Goal: Check status

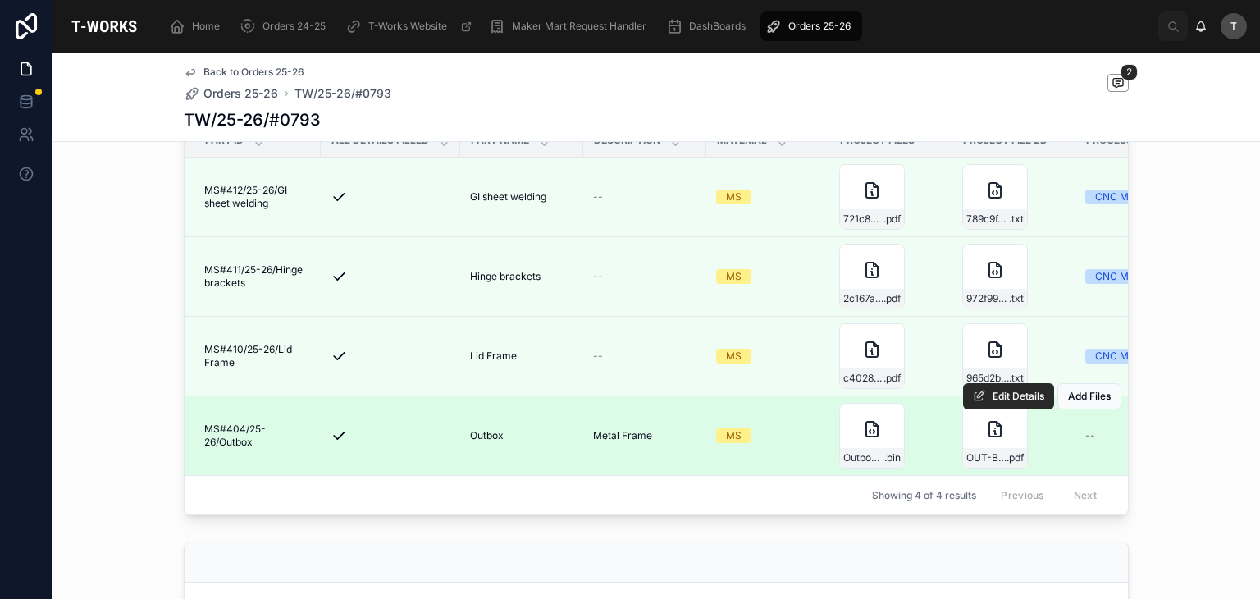
scroll to position [492, 0]
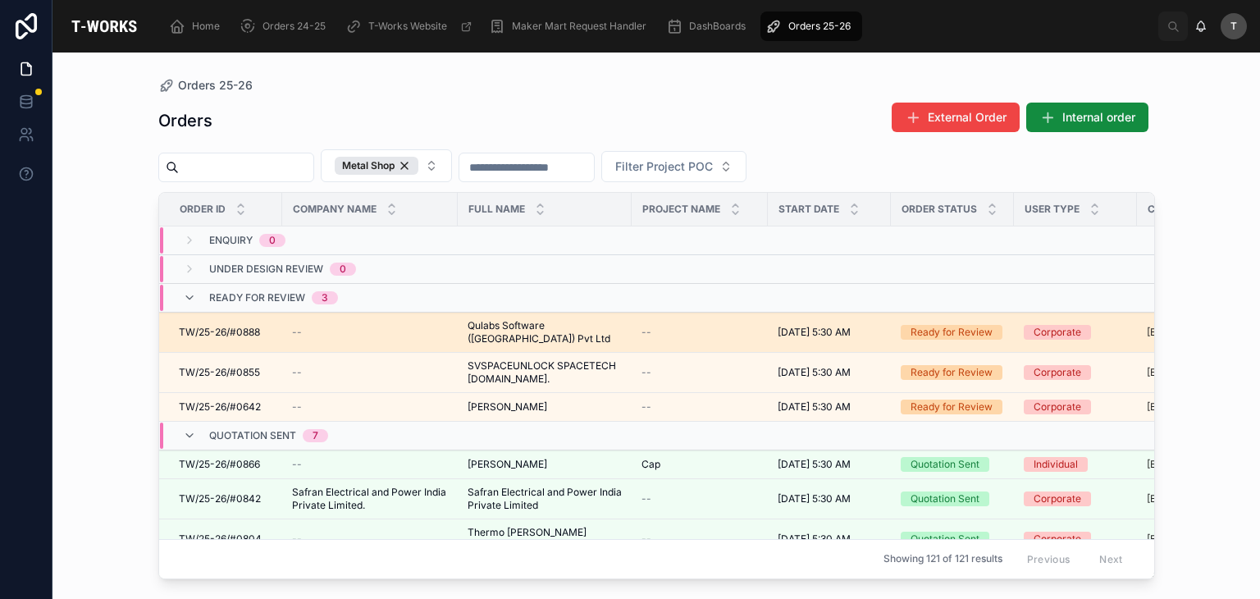
click at [498, 321] on span "Qulabs Software ([GEOGRAPHIC_DATA]) Pvt Ltd" at bounding box center [545, 332] width 154 height 26
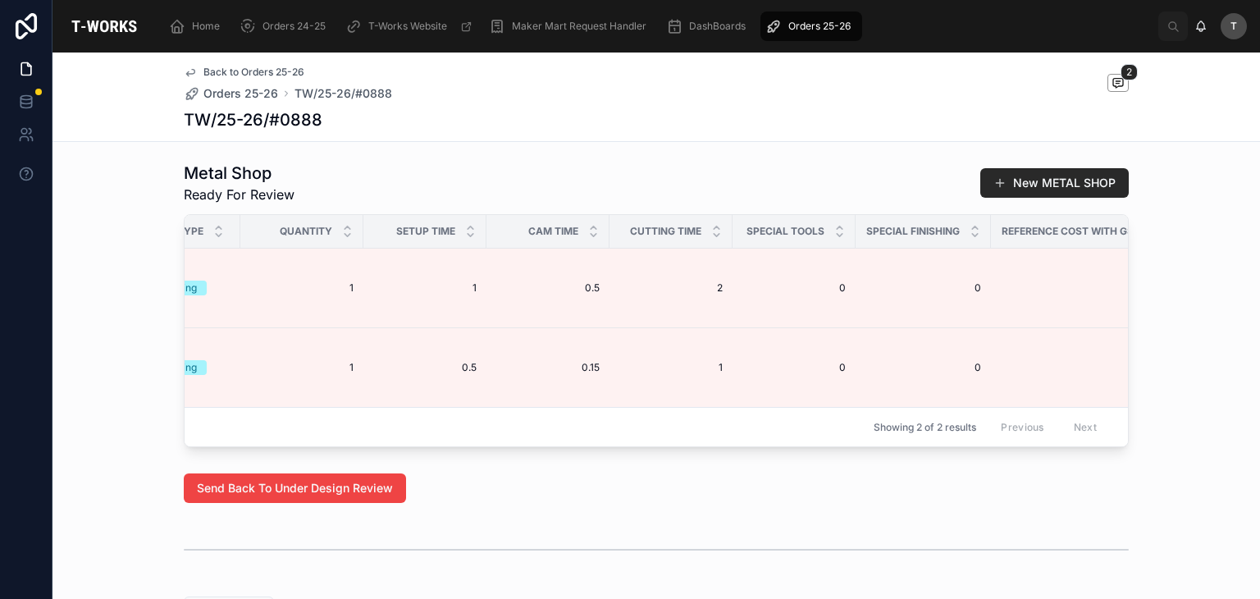
scroll to position [0, 962]
click at [1122, 84] on span at bounding box center [1118, 83] width 21 height 18
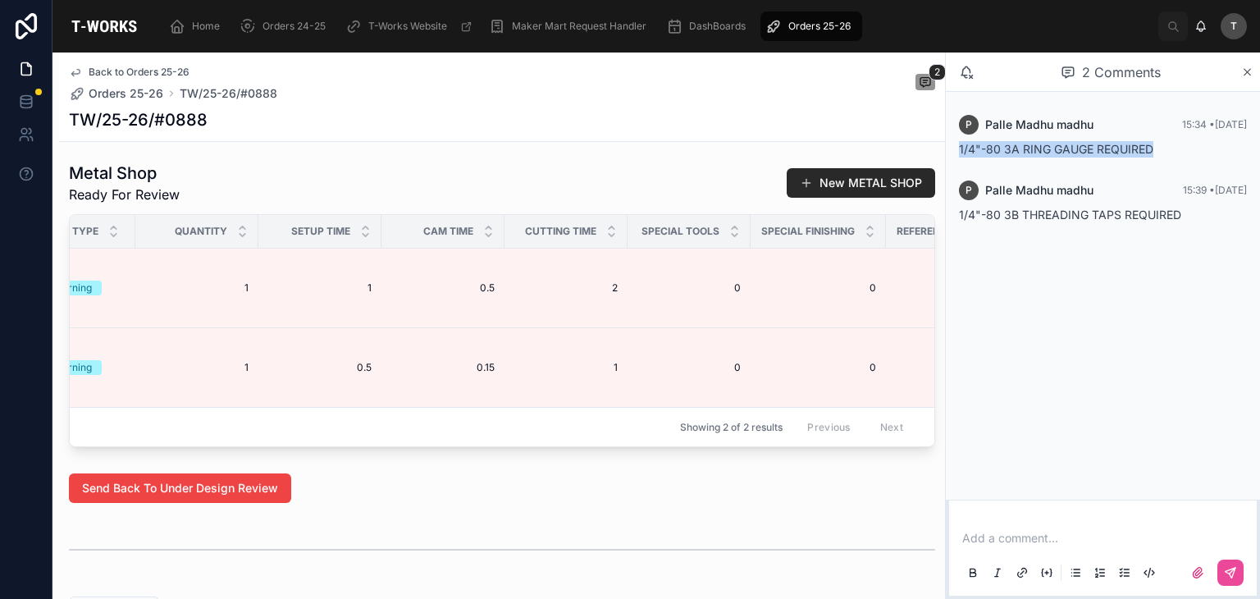
drag, startPoint x: 960, startPoint y: 152, endPoint x: 1194, endPoint y: 144, distance: 234.0
click at [1194, 144] on div "1/4"-80 3A RING GAUGE REQUIRED" at bounding box center [1103, 149] width 288 height 16
copy span "1/4"-80 3A RING GAUGE REQUIRED"
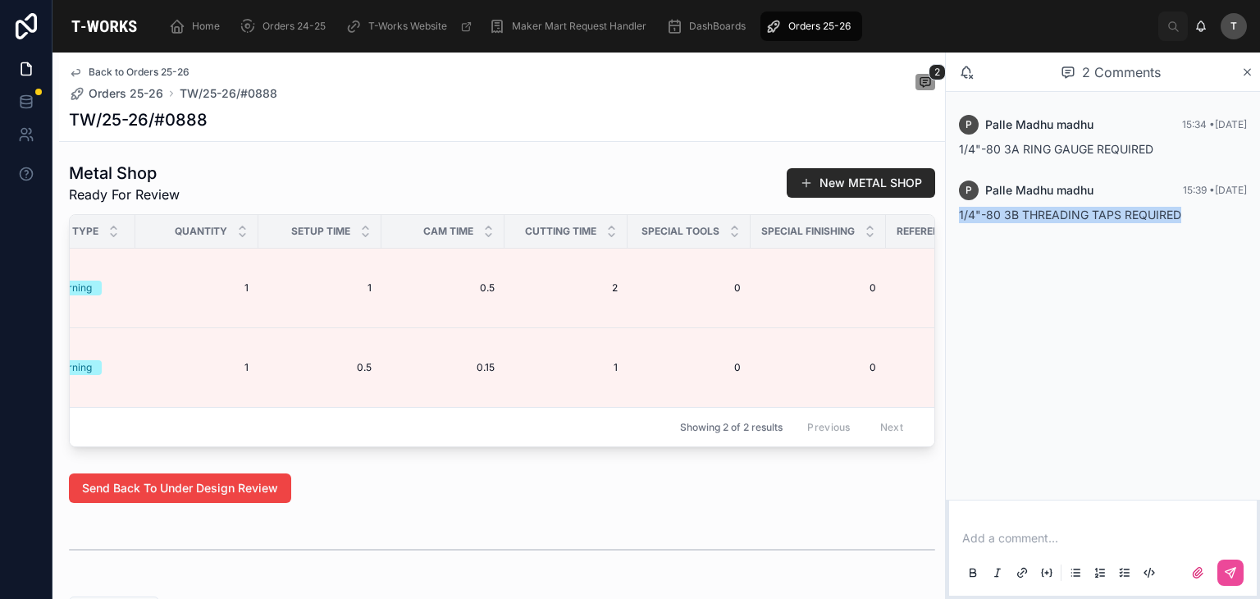
drag, startPoint x: 961, startPoint y: 216, endPoint x: 1182, endPoint y: 221, distance: 220.8
click at [1182, 221] on div "1/4"-80 3B THREADING TAPS REQUIRED" at bounding box center [1103, 215] width 288 height 16
copy span "1/4"-80 3B THREADING TAPS REQUIRED"
click at [1253, 70] on icon at bounding box center [1247, 72] width 12 height 13
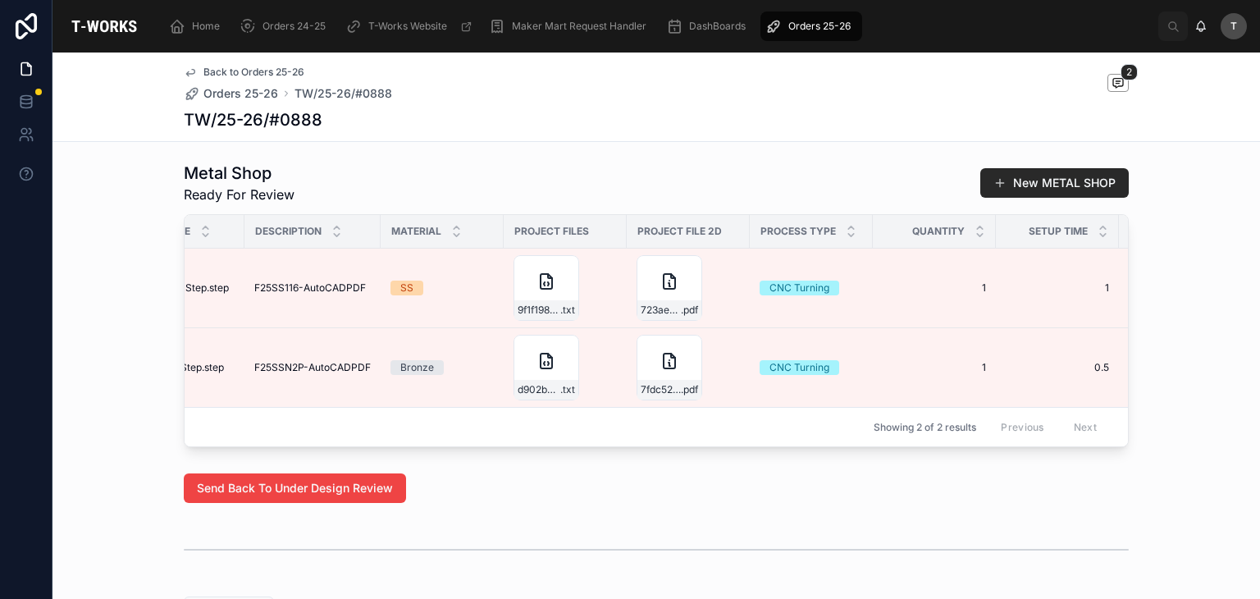
scroll to position [0, 504]
